Goal: Information Seeking & Learning: Learn about a topic

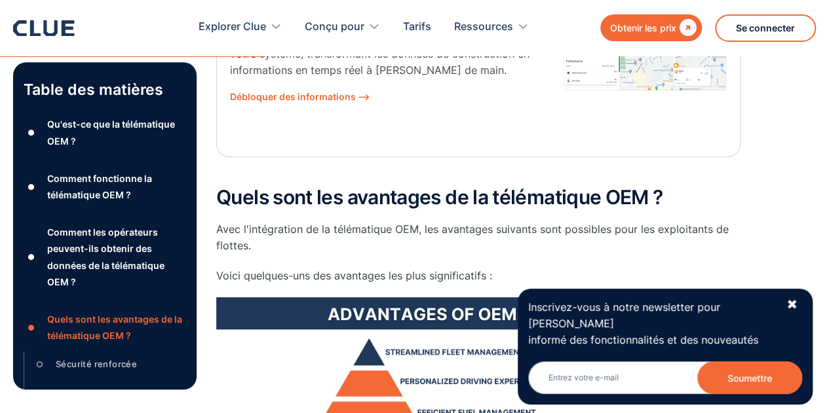
scroll to position [2868, 0]
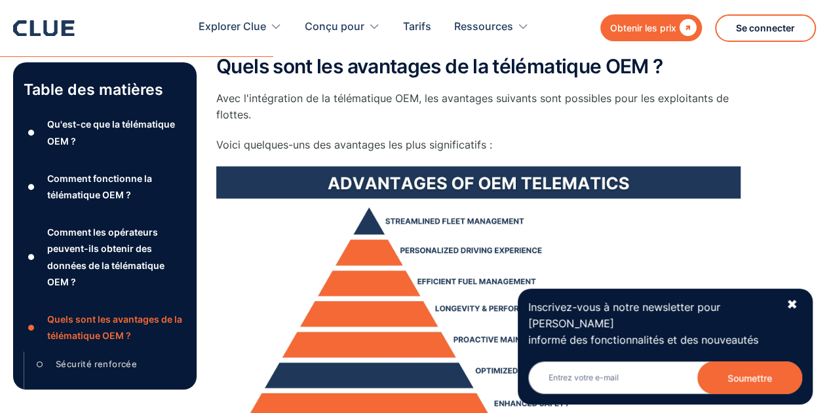
click at [791, 313] on font "✖" at bounding box center [791, 305] width 11 height 16
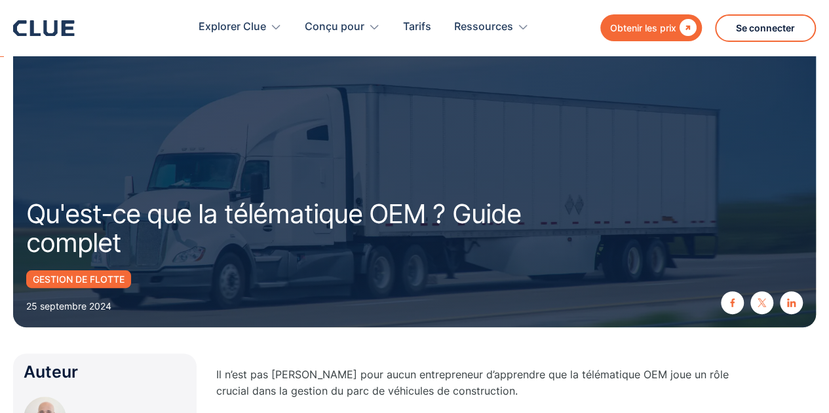
scroll to position [0, 0]
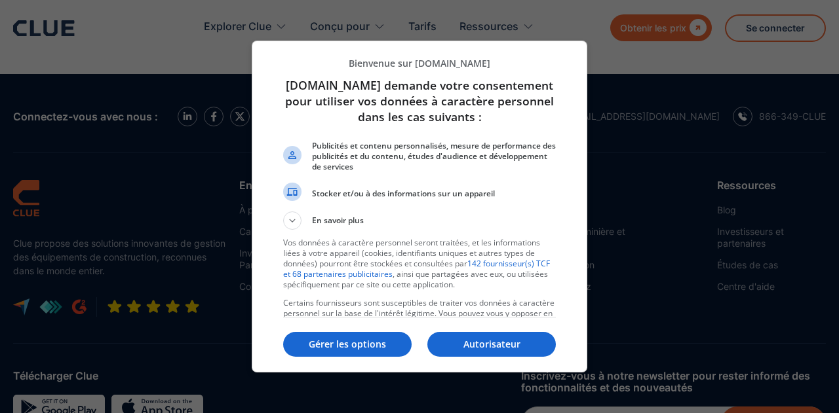
scroll to position [1572, 0]
